Goal: Task Accomplishment & Management: Manage account settings

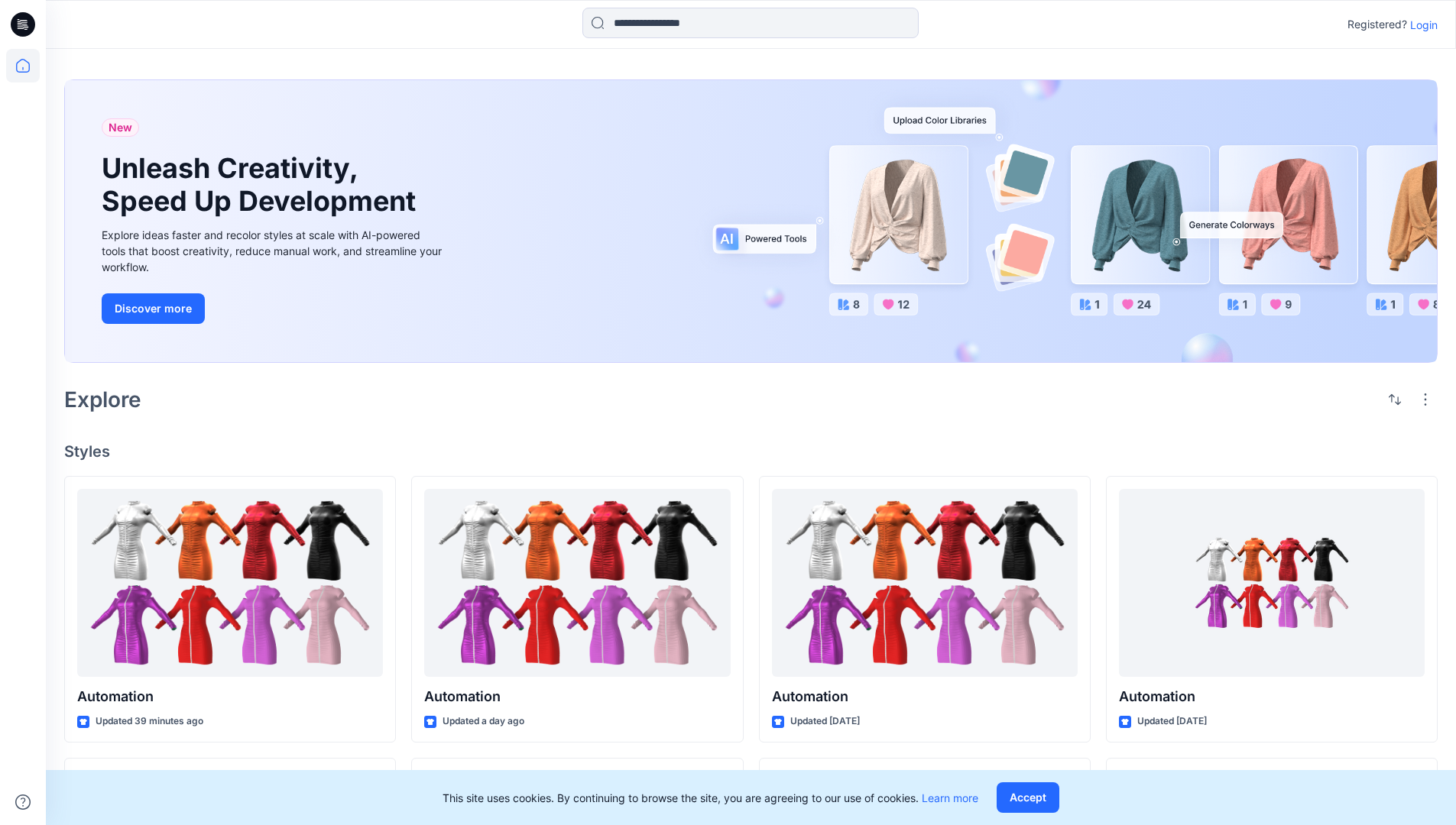
click at [1420, 24] on p "Login" at bounding box center [1423, 25] width 28 height 16
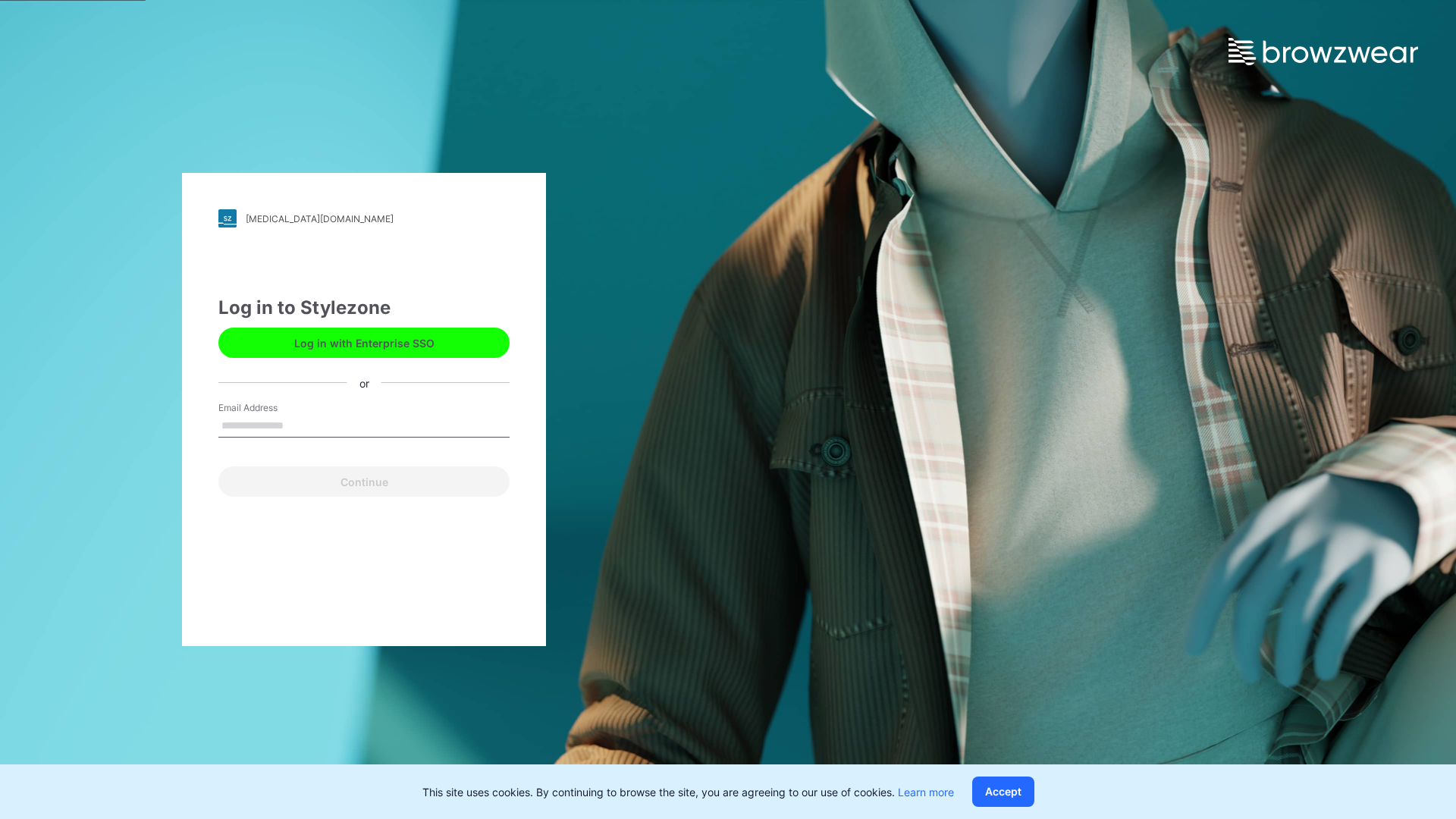
click at [299, 425] on input "Email Address" at bounding box center [363, 426] width 292 height 23
type input "**********"
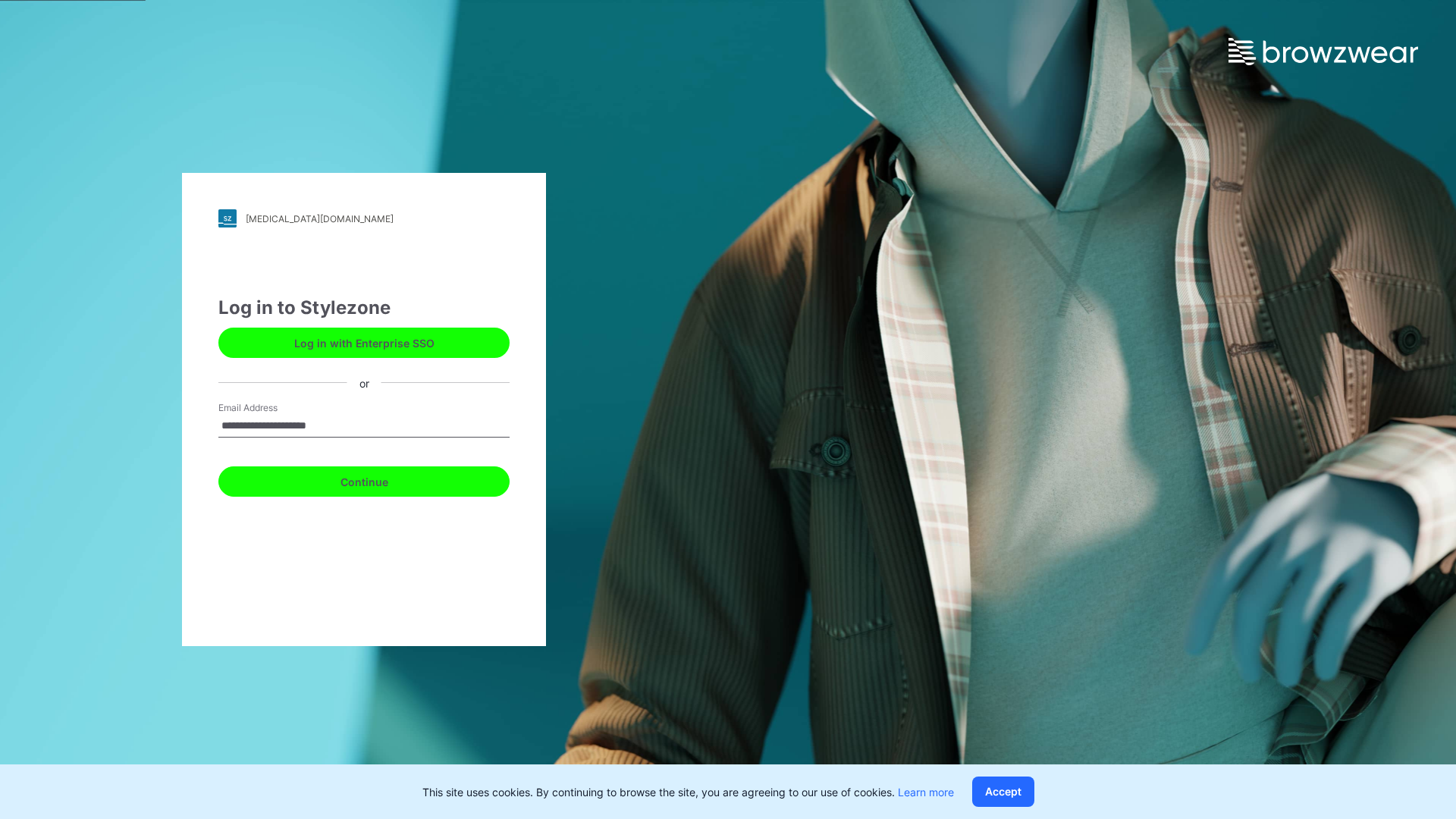
click at [380, 480] on button "Continue" at bounding box center [363, 480] width 292 height 30
